Goal: Information Seeking & Learning: Find specific fact

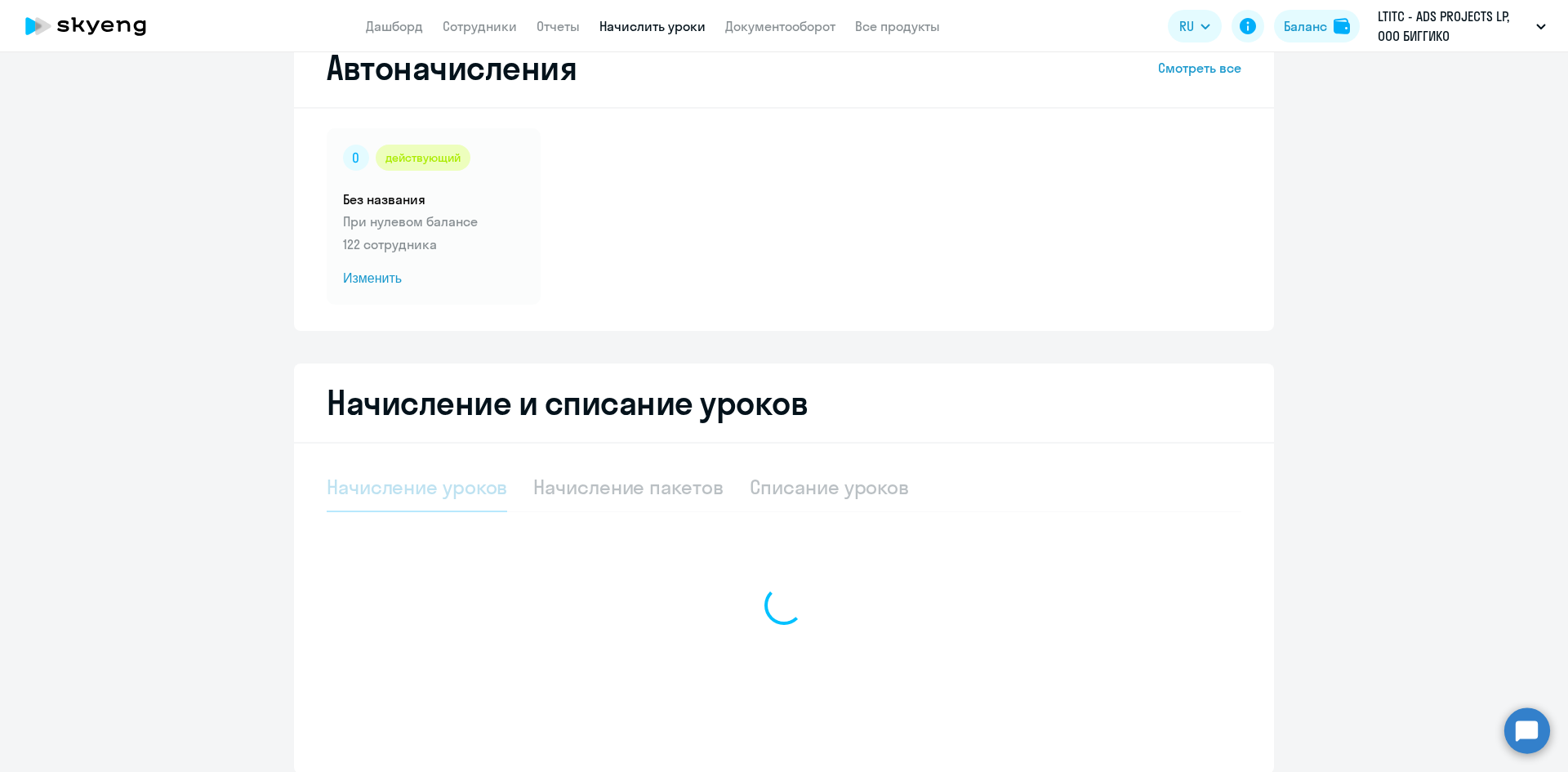
scroll to position [115, 0]
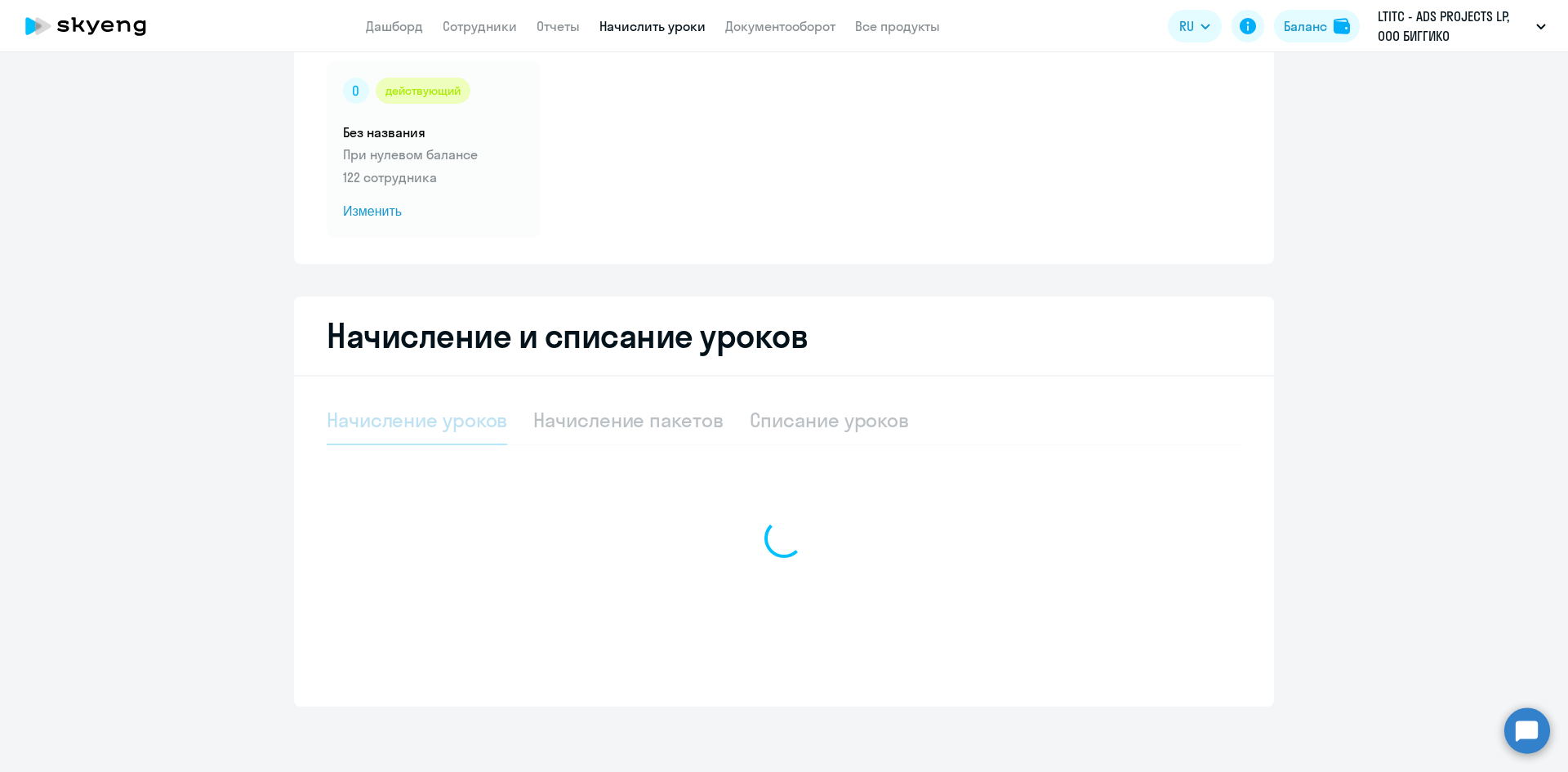
select select "10"
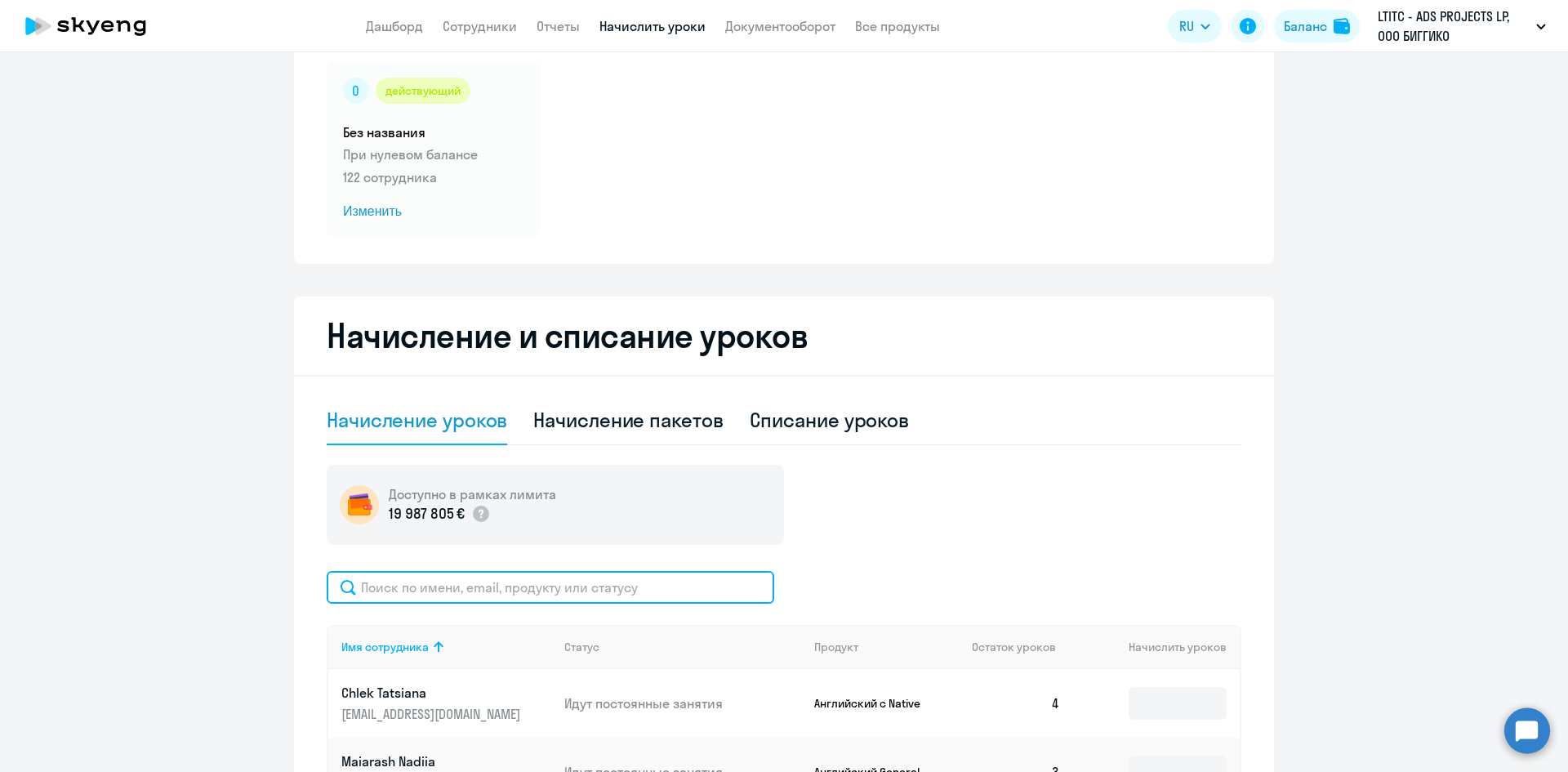
click at [483, 589] on input "text" at bounding box center [550, 588] width 448 height 33
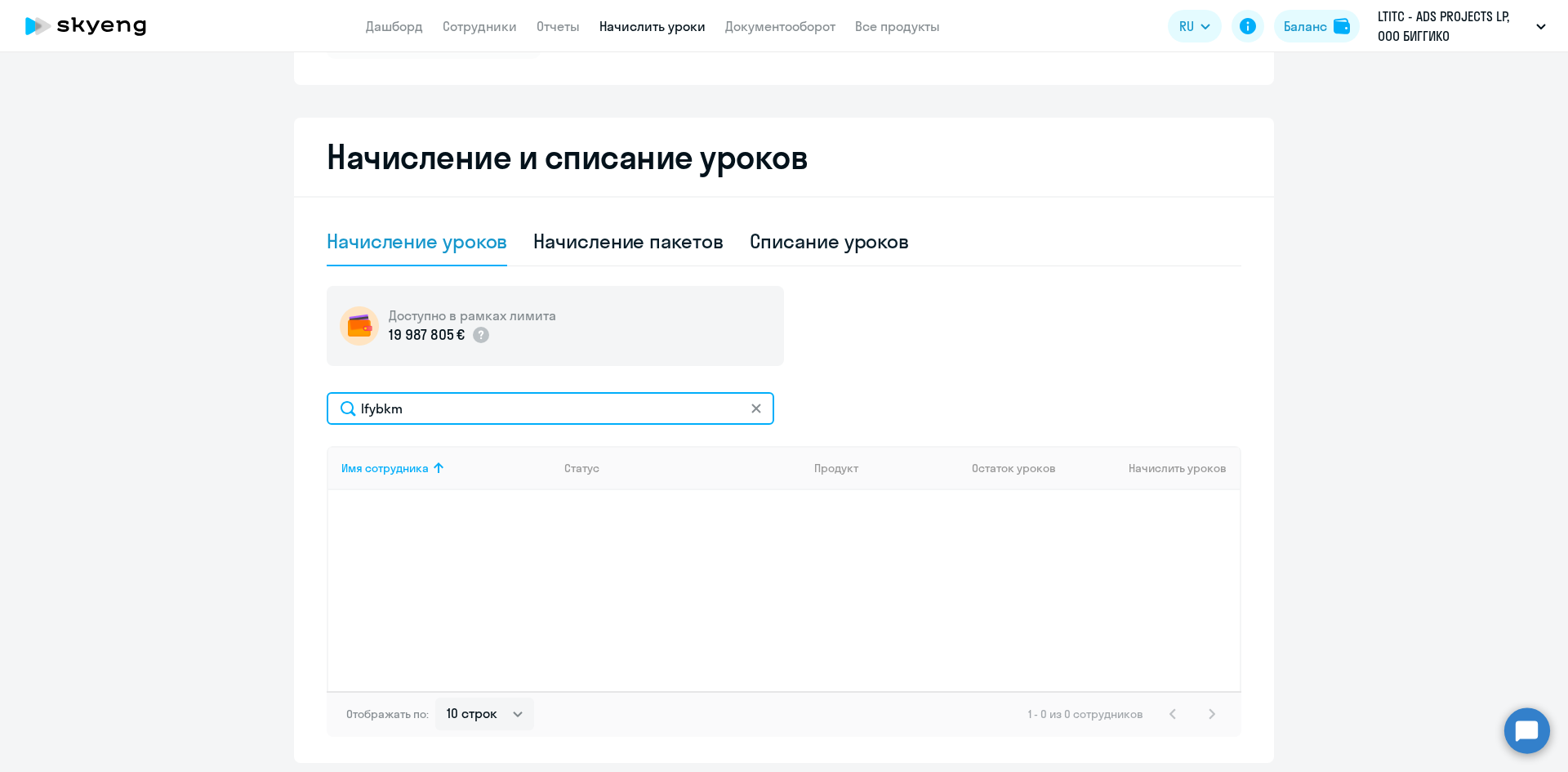
scroll to position [351, 0]
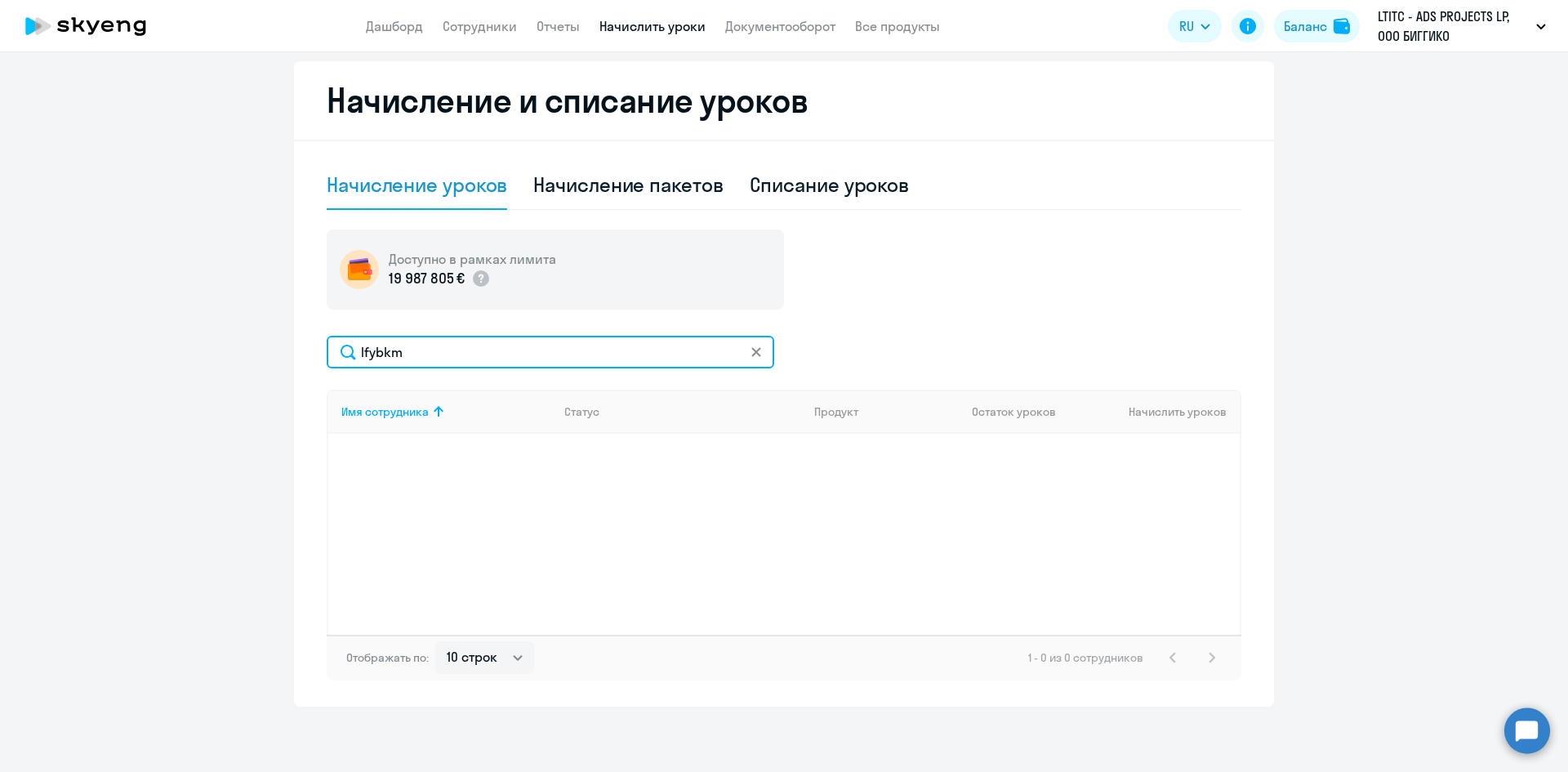
click at [389, 366] on input "lfybkm" at bounding box center [550, 352] width 448 height 33
click at [383, 358] on input "lfybkm" at bounding box center [550, 352] width 448 height 33
type input "даниль"
